Goal: Task Accomplishment & Management: Complete application form

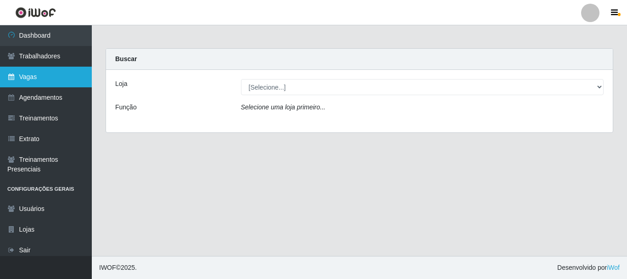
click at [22, 78] on link "Vagas" at bounding box center [46, 77] width 92 height 21
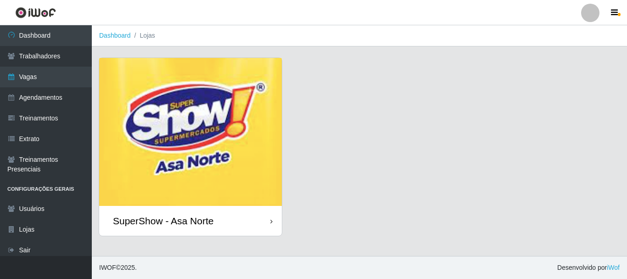
click at [172, 130] on img at bounding box center [190, 132] width 183 height 148
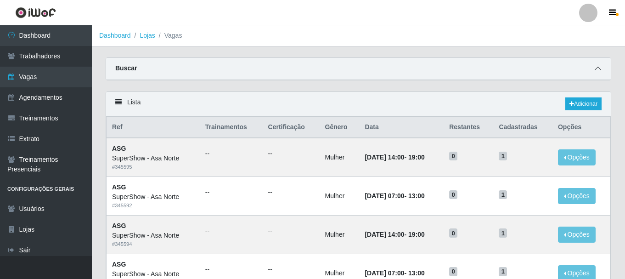
click at [598, 68] on icon at bounding box center [598, 68] width 6 height 6
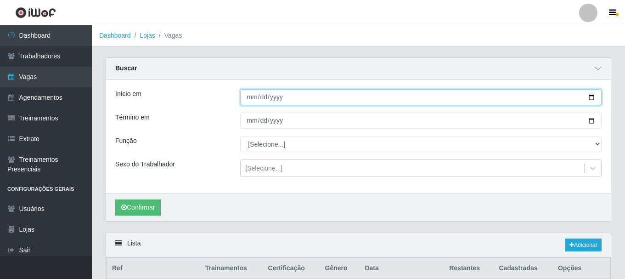
click at [593, 98] on input "Início em" at bounding box center [420, 97] width 361 height 16
type input "[DATE]"
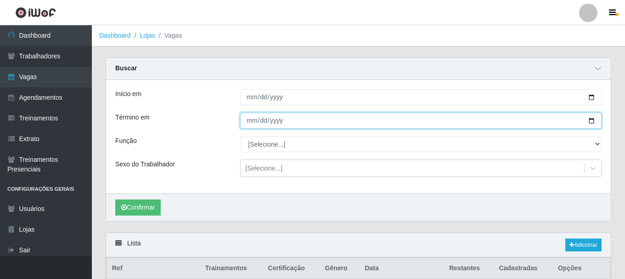
click at [591, 122] on input "Término em" at bounding box center [420, 121] width 361 height 16
type input "[DATE]"
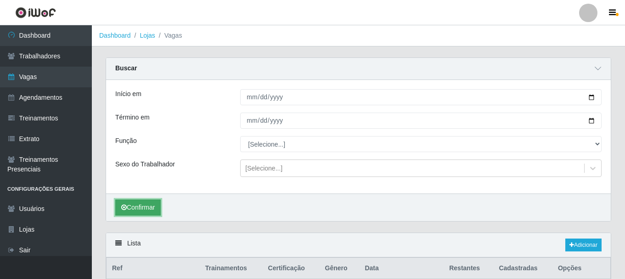
click at [143, 208] on button "Confirmar" at bounding box center [137, 207] width 45 height 16
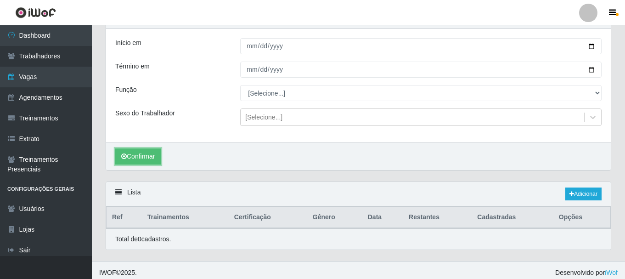
scroll to position [56, 0]
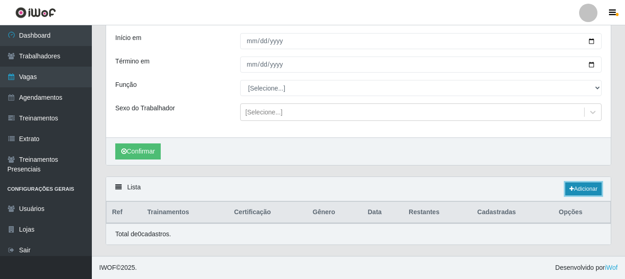
click at [577, 187] on link "Adicionar" at bounding box center [583, 188] width 36 height 13
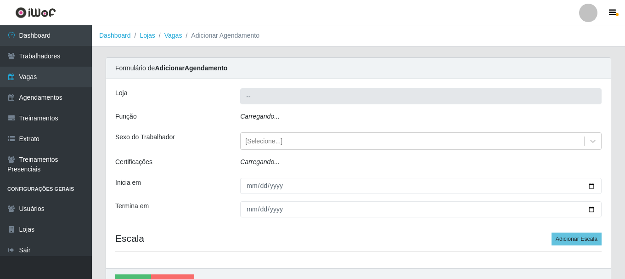
type input "SuperShow - Asa Norte"
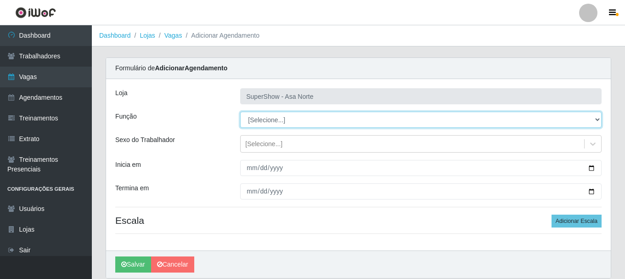
click at [273, 119] on select "[Selecione...] ASG ASG + ASG ++ Auxiliar de Depósito Auxiliar de Depósito + Aux…" at bounding box center [420, 120] width 361 height 16
select select "1"
click at [240, 112] on select "[Selecione...] ASG ASG + ASG ++ Auxiliar de Depósito Auxiliar de Depósito + Aux…" at bounding box center [420, 120] width 361 height 16
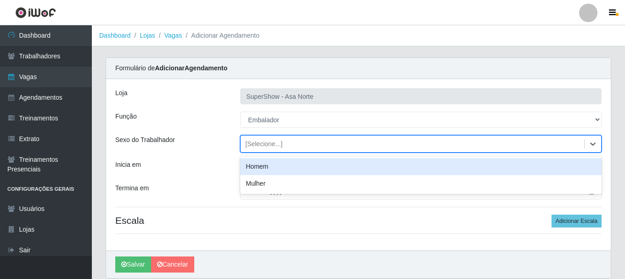
click at [265, 149] on div "[Selecione...]" at bounding box center [413, 143] width 344 height 15
click at [263, 163] on div "Homem" at bounding box center [420, 166] width 361 height 17
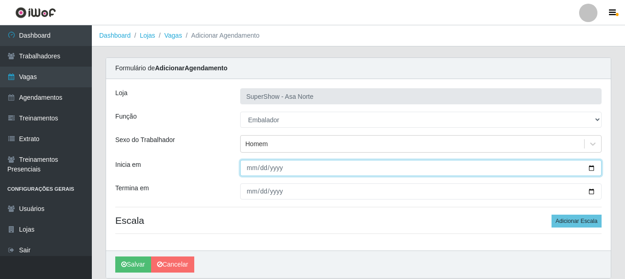
click at [252, 170] on input "Inicia em" at bounding box center [420, 168] width 361 height 16
type input "[DATE]"
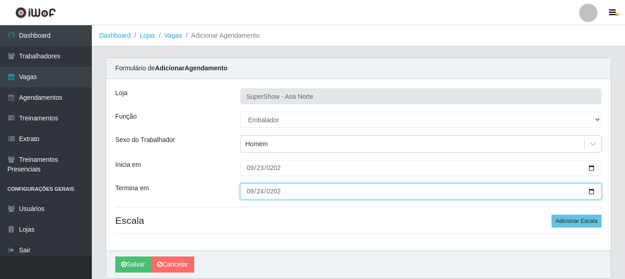
type input "[DATE]"
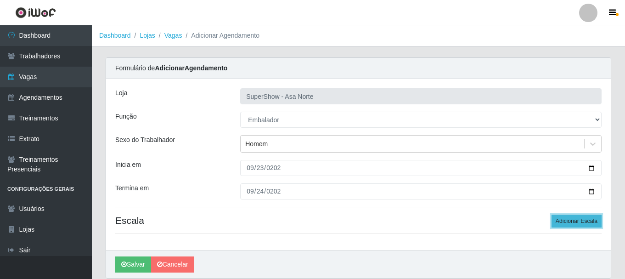
click at [585, 220] on button "Adicionar Escala" at bounding box center [577, 220] width 50 height 13
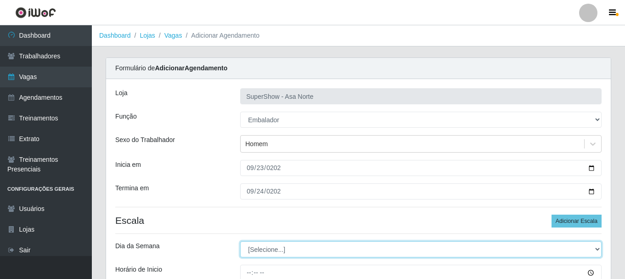
click at [279, 251] on select "[Selecione...] Segunda Terça Quarta Quinta Sexta Sábado Domingo" at bounding box center [420, 249] width 361 height 16
select select "2"
click at [240, 241] on select "[Selecione...] Segunda Terça Quarta Quinta Sexta Sábado Domingo" at bounding box center [420, 249] width 361 height 16
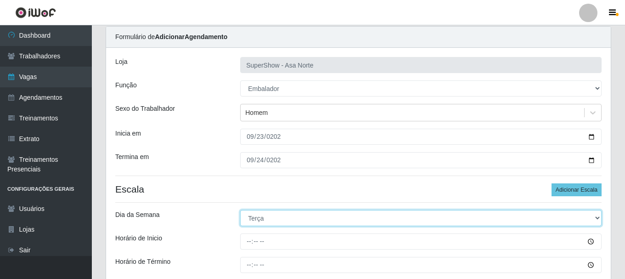
scroll to position [46, 0]
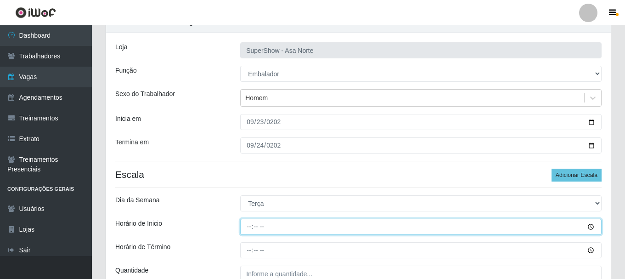
click at [250, 230] on input "Horário de Inicio" at bounding box center [420, 227] width 361 height 16
type input "08:00"
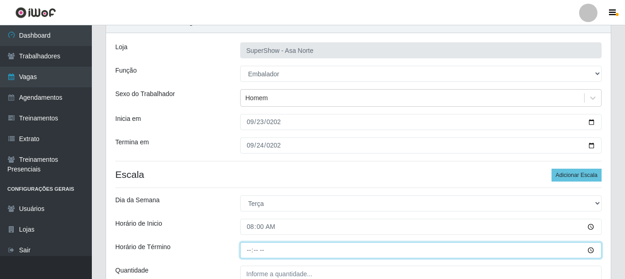
type input "15:00"
type input "15:20"
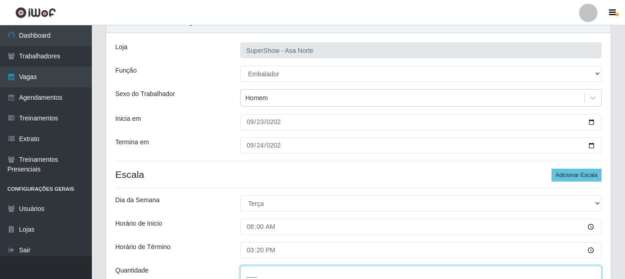
type input "___"
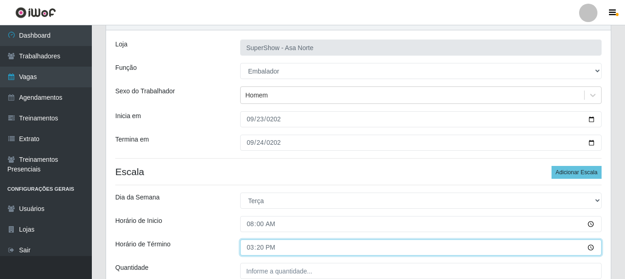
click at [254, 247] on input "15:20" at bounding box center [420, 247] width 361 height 16
type input "14:00"
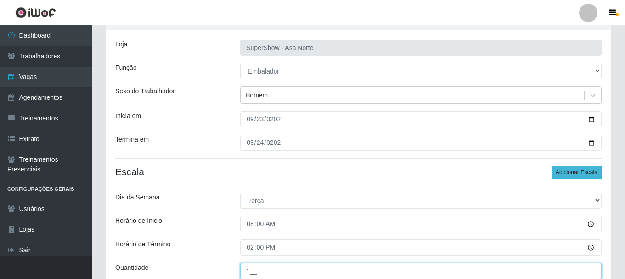
type input "1__"
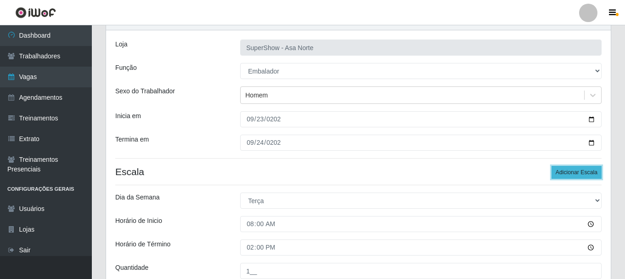
click at [563, 174] on button "Adicionar Escala" at bounding box center [577, 172] width 50 height 13
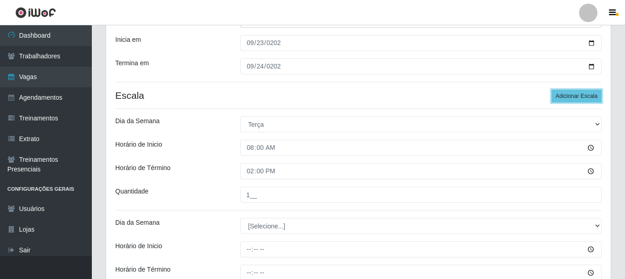
scroll to position [141, 0]
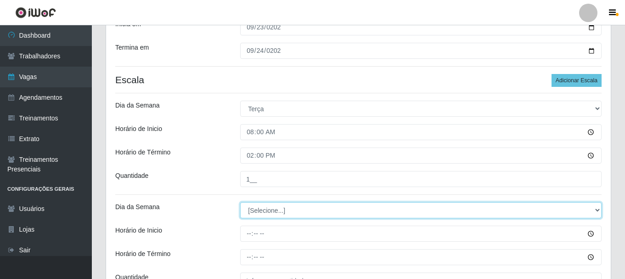
click at [289, 208] on select "[Selecione...] Segunda Terça Quarta Quinta Sexta Sábado Domingo" at bounding box center [420, 210] width 361 height 16
select select "2"
click at [240, 202] on select "[Selecione...] Segunda Terça Quarta Quinta Sexta Sábado Domingo" at bounding box center [420, 210] width 361 height 16
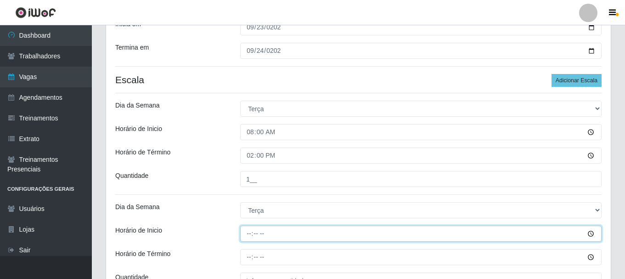
click at [250, 230] on input "Horário de Inicio" at bounding box center [420, 233] width 361 height 16
type input "15:20"
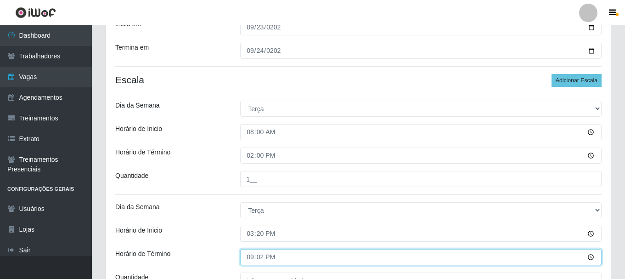
type input "21:20"
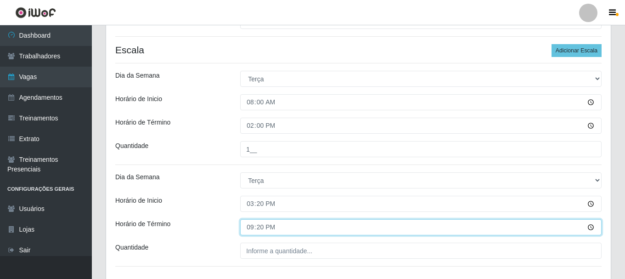
scroll to position [186, 0]
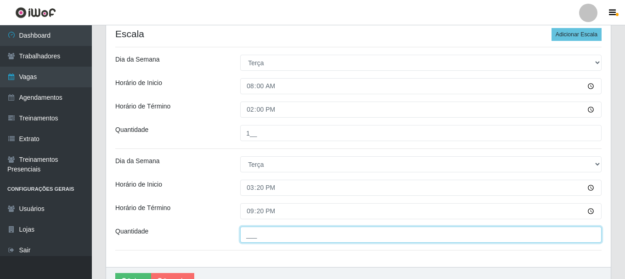
click at [259, 235] on input "___" at bounding box center [420, 234] width 361 height 16
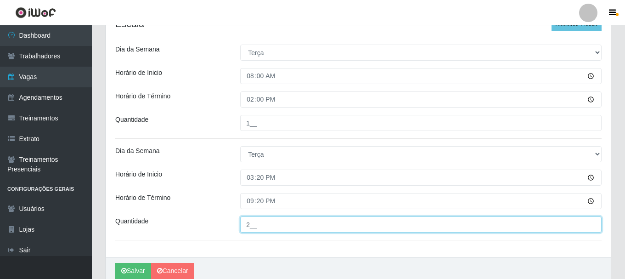
scroll to position [141, 0]
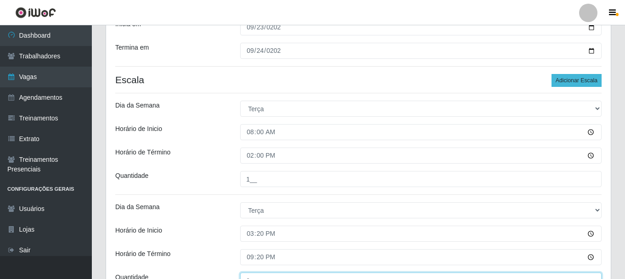
type input "2__"
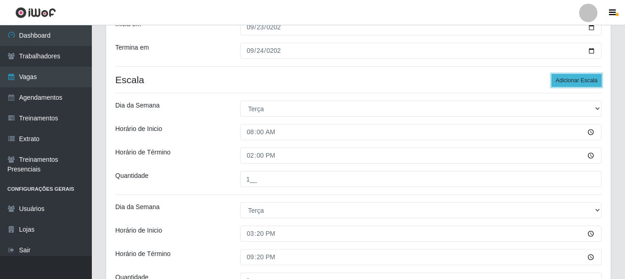
click at [572, 79] on button "Adicionar Escala" at bounding box center [577, 80] width 50 height 13
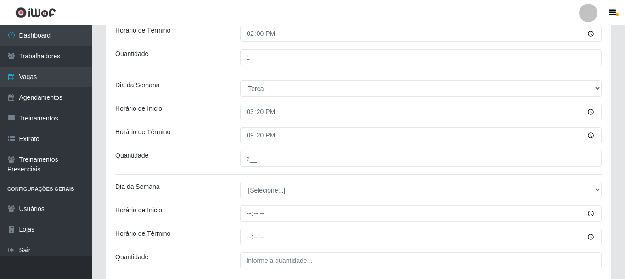
scroll to position [278, 0]
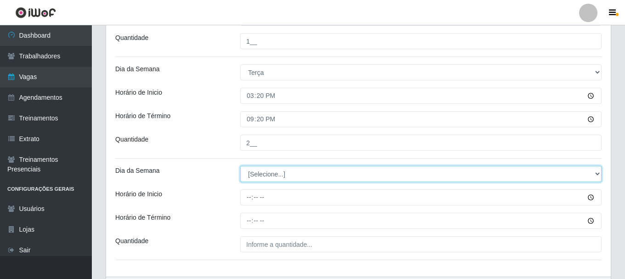
click at [281, 176] on select "[Selecione...] Segunda Terça Quarta Quinta Sexta Sábado Domingo" at bounding box center [420, 174] width 361 height 16
select select "3"
click at [240, 166] on select "[Selecione...] Segunda Terça Quarta Quinta Sexta Sábado Domingo" at bounding box center [420, 174] width 361 height 16
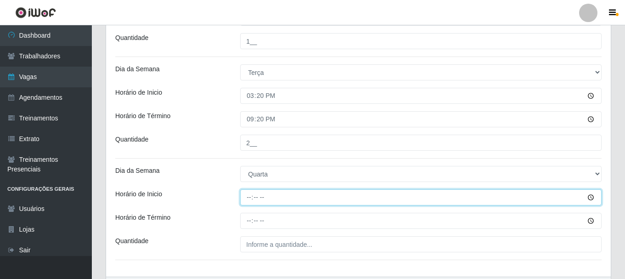
click at [253, 196] on input "Horário de Inicio" at bounding box center [420, 197] width 361 height 16
type input "08:00"
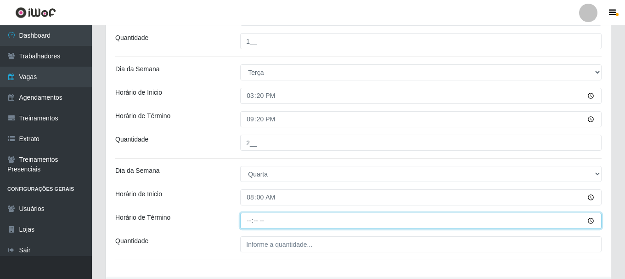
type input "14:00"
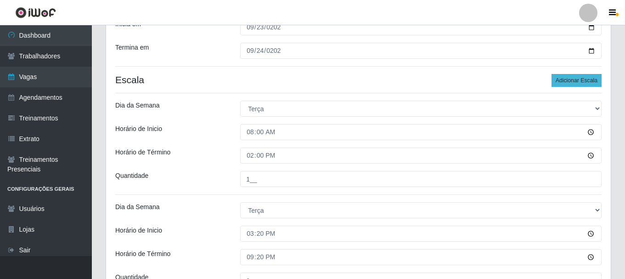
type input "1__"
click at [582, 78] on button "Adicionar Escala" at bounding box center [577, 80] width 50 height 13
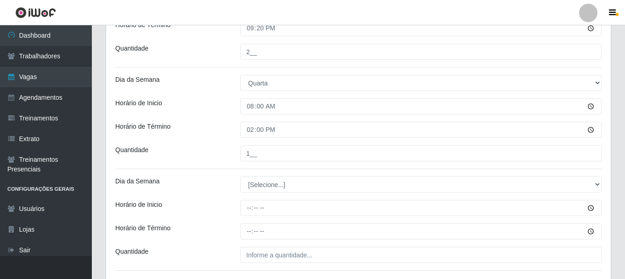
scroll to position [370, 0]
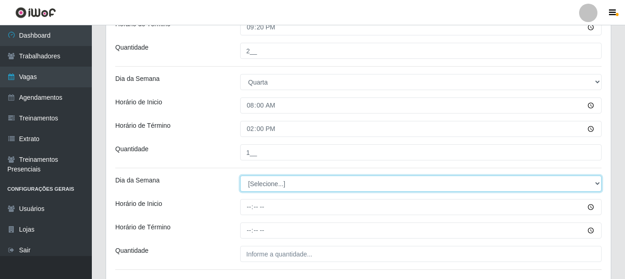
click at [284, 182] on select "[Selecione...] Segunda Terça Quarta Quinta Sexta Sábado Domingo" at bounding box center [420, 183] width 361 height 16
select select "3"
click at [240, 175] on select "[Selecione...] Segunda Terça Quarta Quinta Sexta Sábado Domingo" at bounding box center [420, 183] width 361 height 16
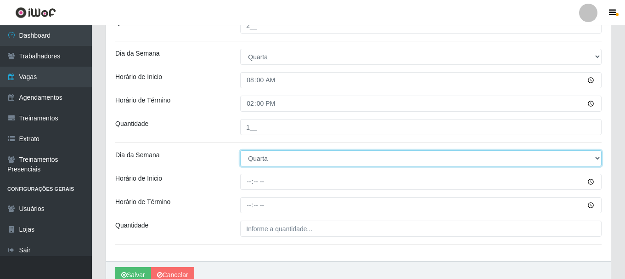
scroll to position [416, 0]
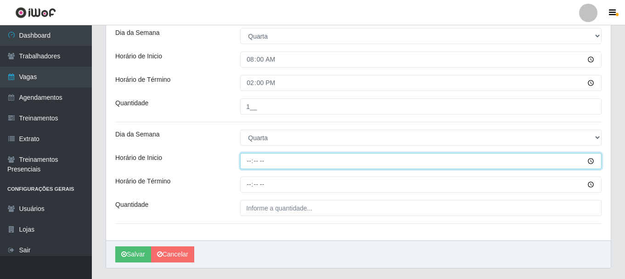
click at [246, 163] on input "Horário de Inicio" at bounding box center [420, 161] width 361 height 16
type input "09:00"
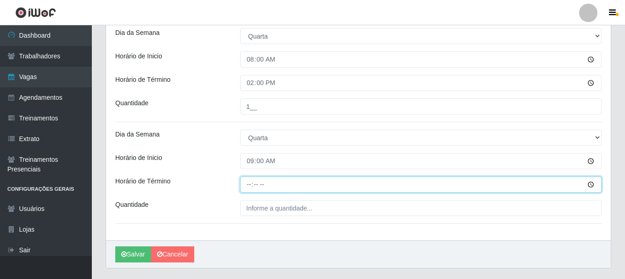
type input "15:00"
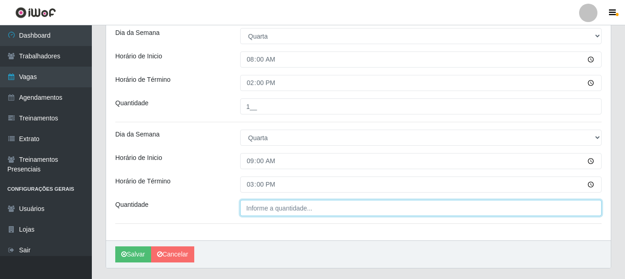
type input "___"
click at [259, 208] on input "___" at bounding box center [420, 208] width 361 height 16
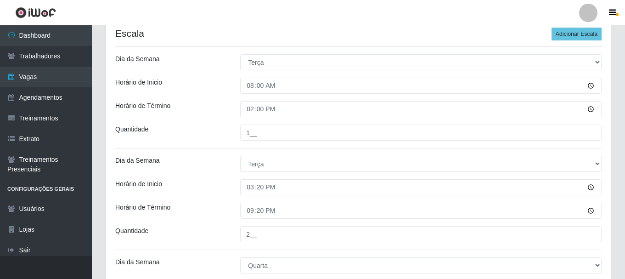
scroll to position [186, 0]
type input "1__"
click at [569, 38] on button "Adicionar Escala" at bounding box center [577, 34] width 50 height 13
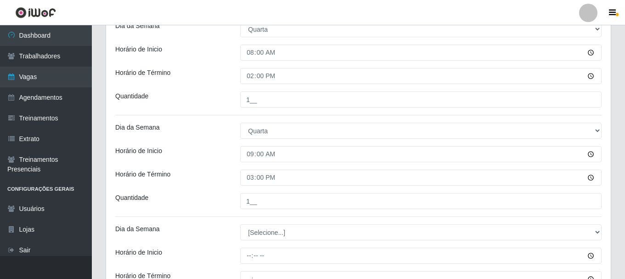
scroll to position [462, 0]
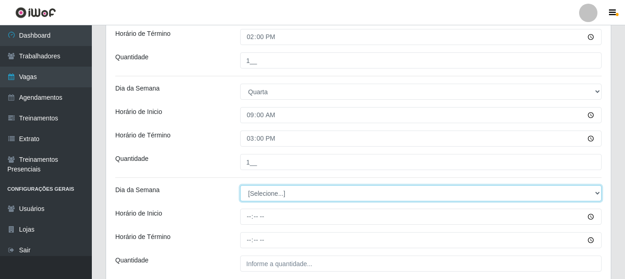
click at [277, 192] on select "[Selecione...] Segunda Terça Quarta Quinta Sexta Sábado Domingo" at bounding box center [420, 193] width 361 height 16
select select "3"
click at [240, 185] on select "[Selecione...] Segunda Terça Quarta Quinta Sexta Sábado Domingo" at bounding box center [420, 193] width 361 height 16
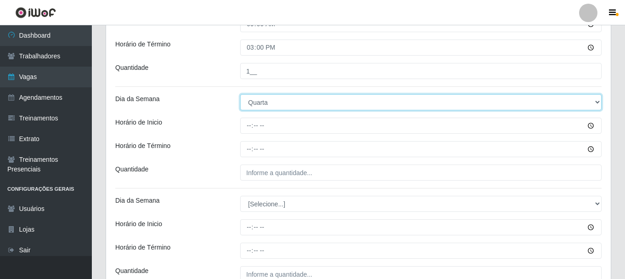
scroll to position [554, 0]
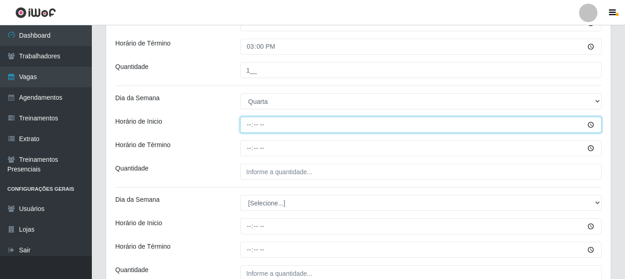
drag, startPoint x: 251, startPoint y: 125, endPoint x: 258, endPoint y: 150, distance: 25.7
click at [251, 126] on input "Horário de Inicio" at bounding box center [420, 125] width 361 height 16
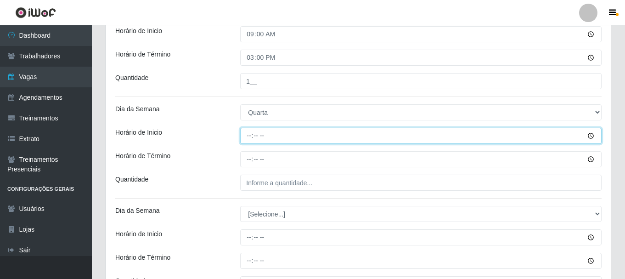
scroll to position [508, 0]
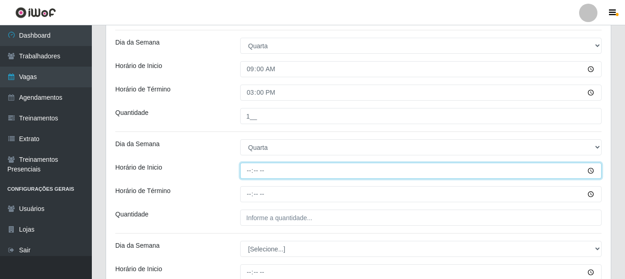
type input "10:00"
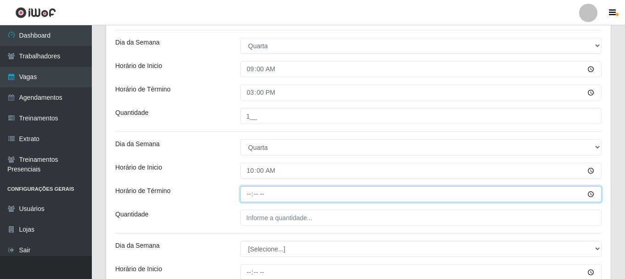
type input "16:00"
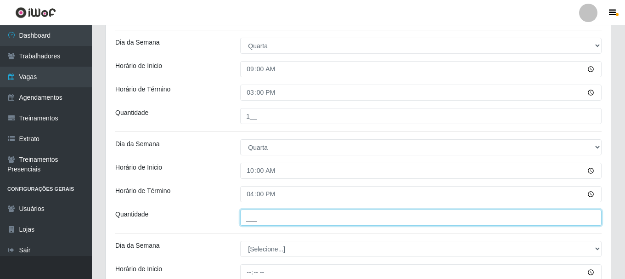
click at [259, 214] on input "___" at bounding box center [420, 217] width 361 height 16
type input "1__"
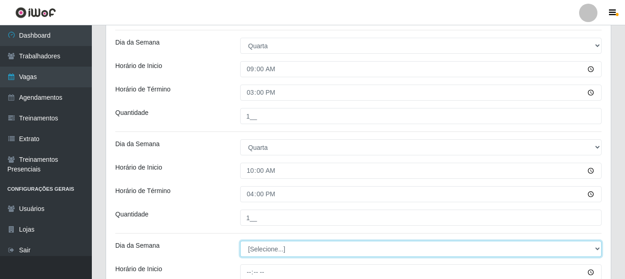
click at [271, 247] on select "[Selecione...] Segunda Terça Quarta Quinta Sexta Sábado Domingo" at bounding box center [420, 249] width 361 height 16
select select "3"
click at [240, 241] on select "[Selecione...] Segunda Terça Quarta Quinta Sexta Sábado Domingo" at bounding box center [420, 249] width 361 height 16
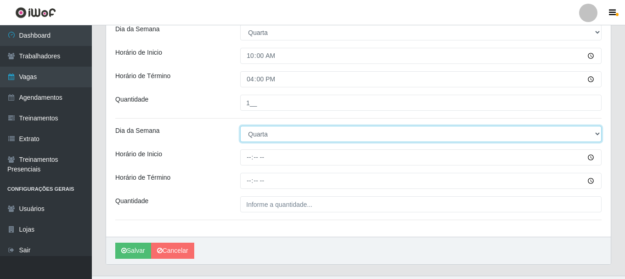
scroll to position [642, 0]
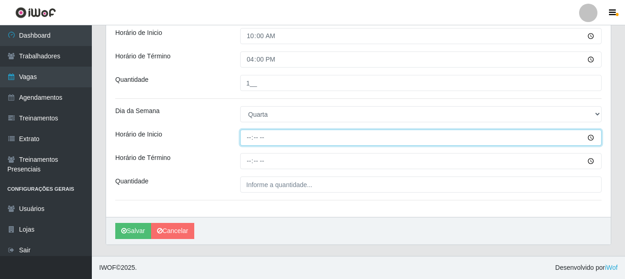
click at [249, 140] on input "Horário de Inicio" at bounding box center [420, 138] width 361 height 16
type input "16:00"
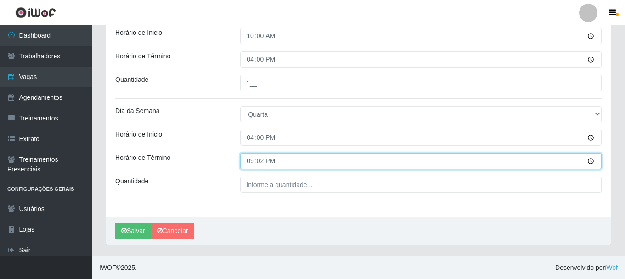
type input "21:20"
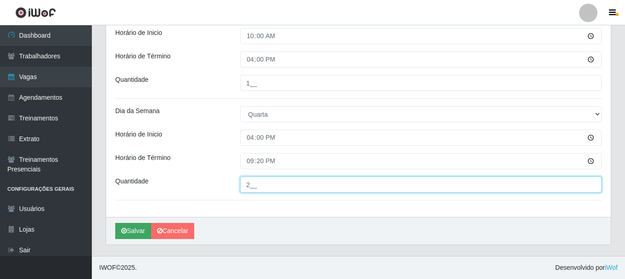
type input "2__"
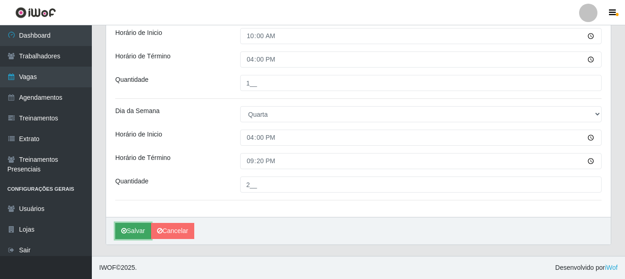
click at [135, 229] on button "Salvar" at bounding box center [133, 231] width 36 height 16
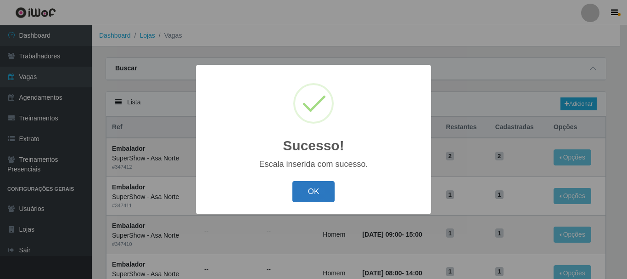
click at [327, 190] on button "OK" at bounding box center [314, 192] width 43 height 22
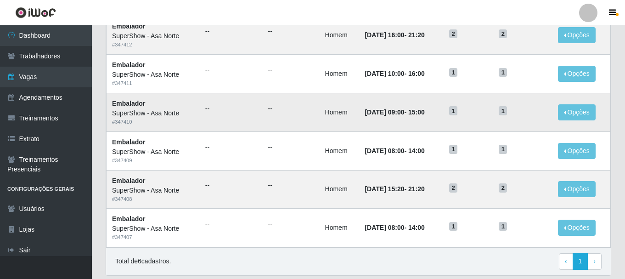
scroll to position [138, 0]
